Goal: Check status: Check status

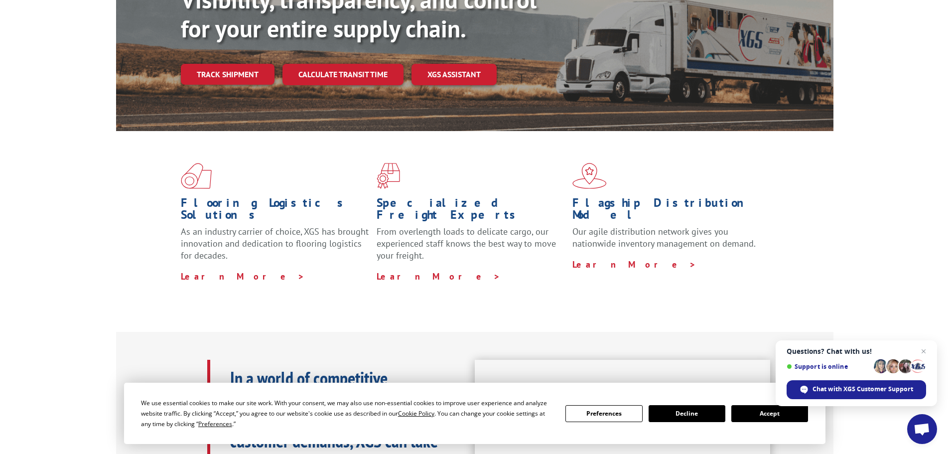
scroll to position [149, 0]
click at [760, 418] on button "Accept" at bounding box center [769, 413] width 77 height 17
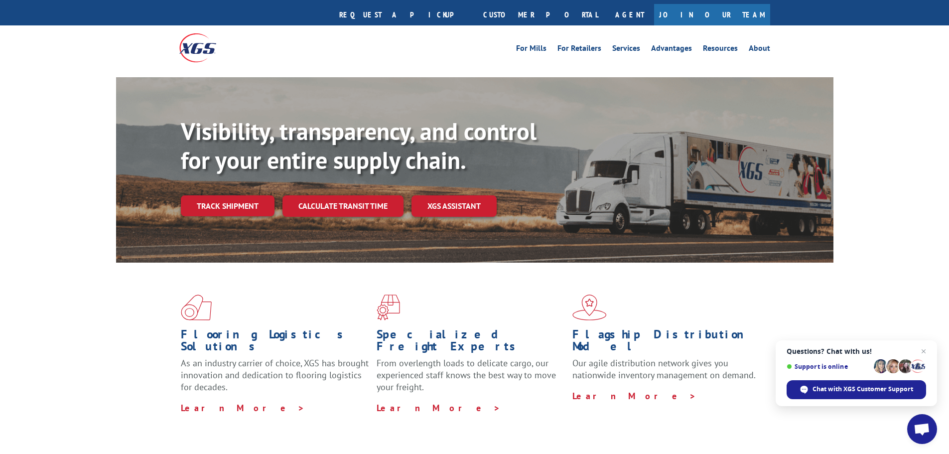
scroll to position [0, 0]
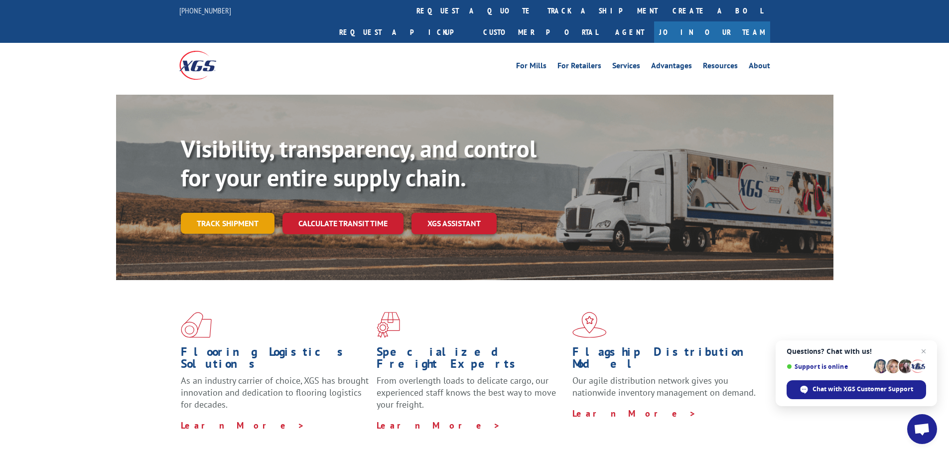
click at [242, 213] on link "Track shipment" at bounding box center [228, 223] width 94 height 21
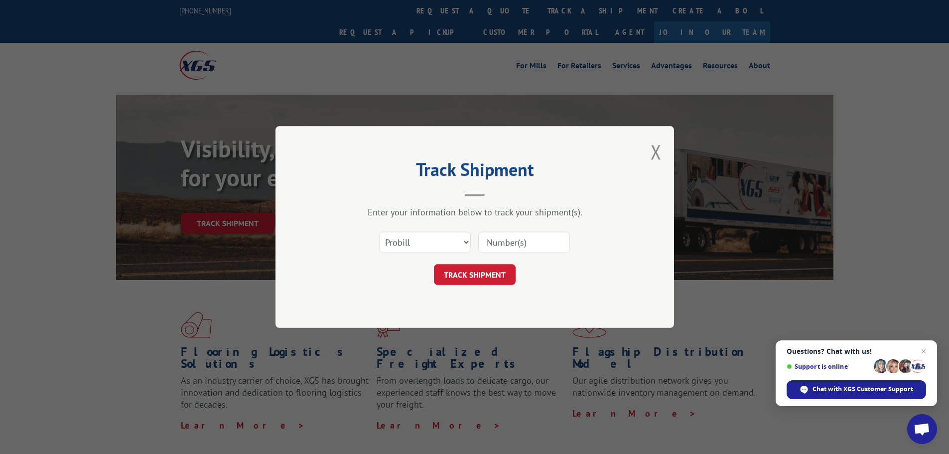
click at [514, 242] on input at bounding box center [524, 242] width 92 height 21
paste input "18169440"
type input "18169440"
click at [502, 268] on button "TRACK SHIPMENT" at bounding box center [475, 274] width 82 height 21
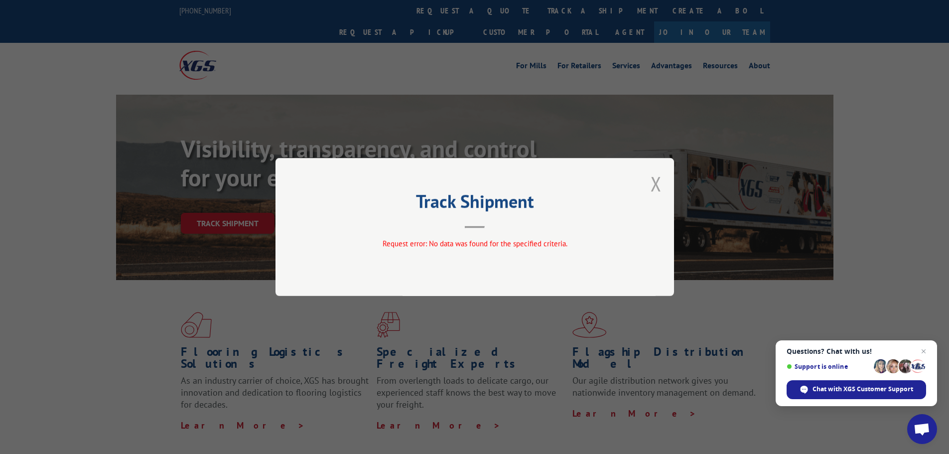
click at [658, 184] on button "Close modal" at bounding box center [655, 183] width 11 height 26
